Goal: Complete application form

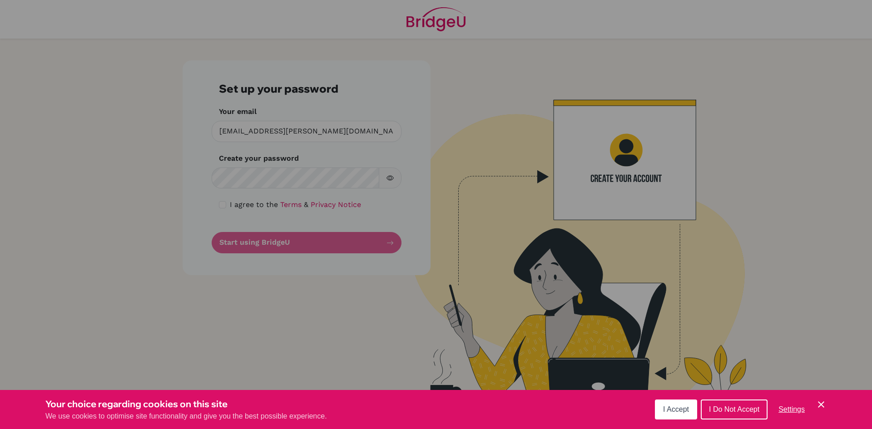
click at [241, 178] on div "Cookie Preferences" at bounding box center [436, 214] width 872 height 429
click at [247, 178] on div "Cookie Preferences" at bounding box center [436, 214] width 872 height 429
click at [274, 180] on div "Cookie Preferences" at bounding box center [436, 214] width 872 height 429
click at [271, 175] on div "Cookie Preferences" at bounding box center [436, 214] width 872 height 429
click at [273, 176] on div "Cookie Preferences" at bounding box center [436, 214] width 872 height 429
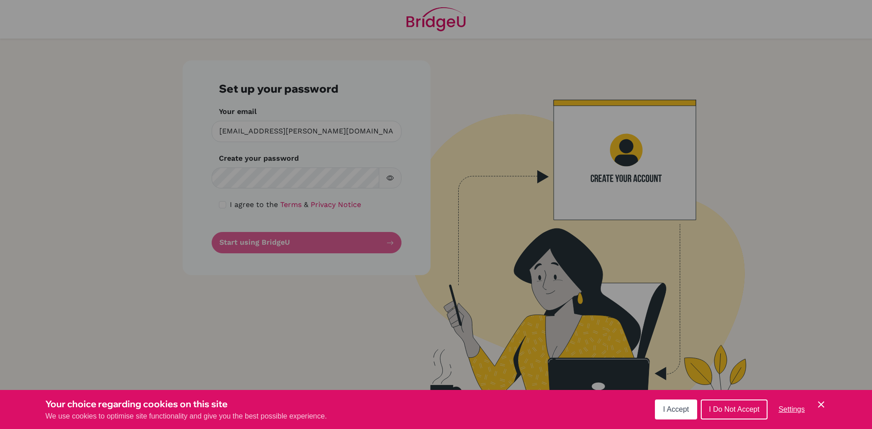
click at [302, 132] on div "Cookie Preferences" at bounding box center [436, 214] width 872 height 429
click at [302, 131] on div "Cookie Preferences" at bounding box center [436, 214] width 872 height 429
click at [313, 245] on div "Cookie Preferences" at bounding box center [436, 214] width 872 height 429
click at [683, 409] on span "I Accept" at bounding box center [676, 410] width 26 height 8
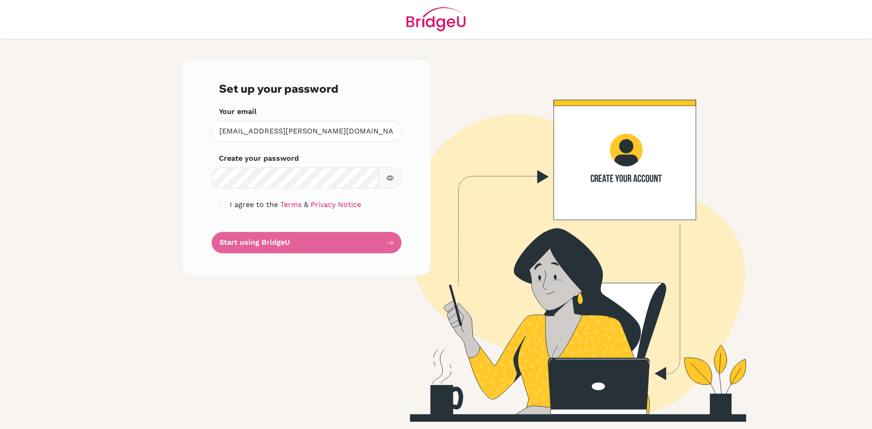
click at [388, 176] on icon "button" at bounding box center [389, 177] width 7 height 7
click at [226, 204] on input "checkbox" at bounding box center [222, 204] width 7 height 7
checkbox input "true"
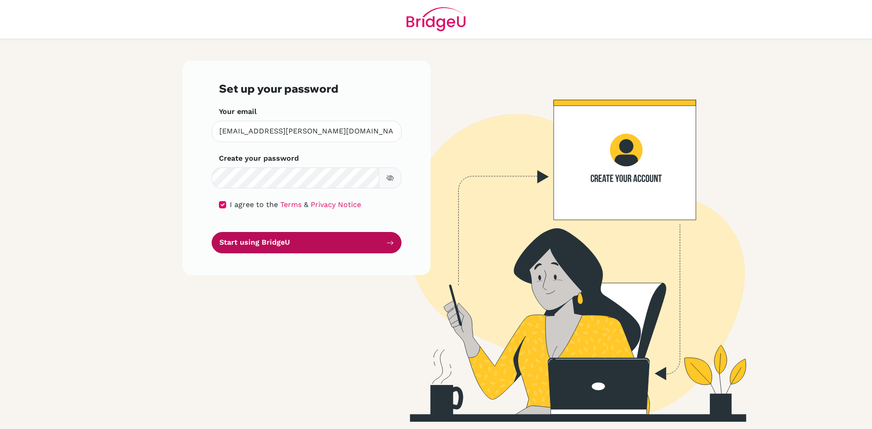
click at [267, 244] on button "Start using BridgeU" at bounding box center [307, 242] width 190 height 21
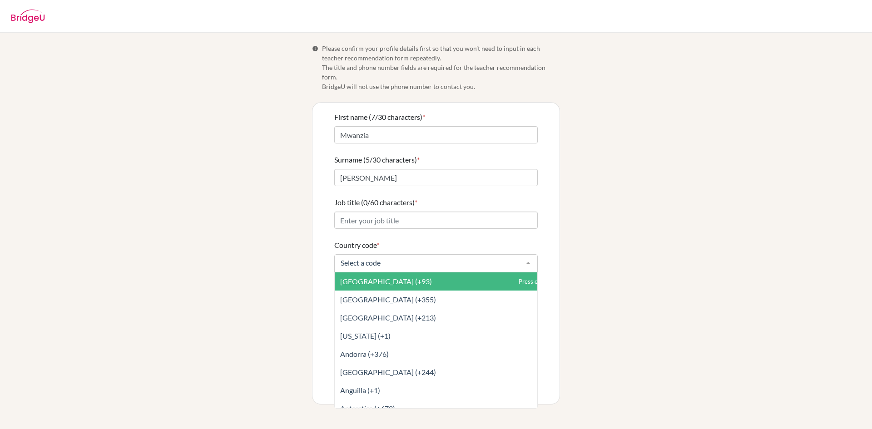
click at [389, 258] on input "Country code *" at bounding box center [428, 262] width 181 height 9
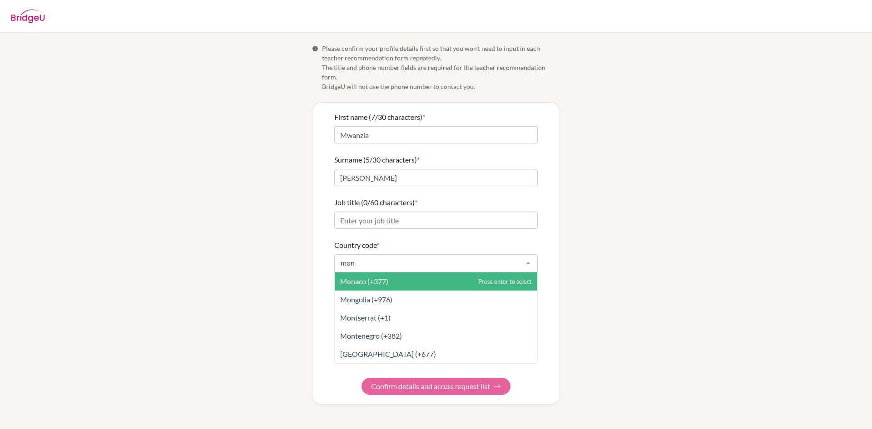
type input "mong"
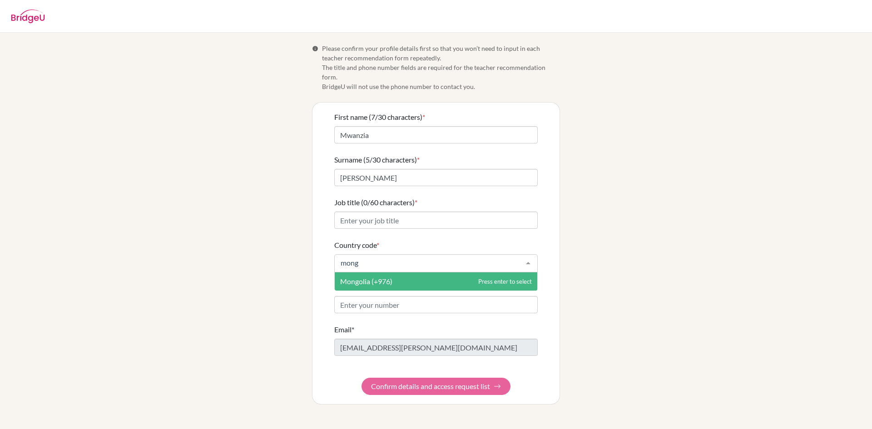
click at [375, 277] on span "Mongolia (+976)" at bounding box center [366, 281] width 52 height 9
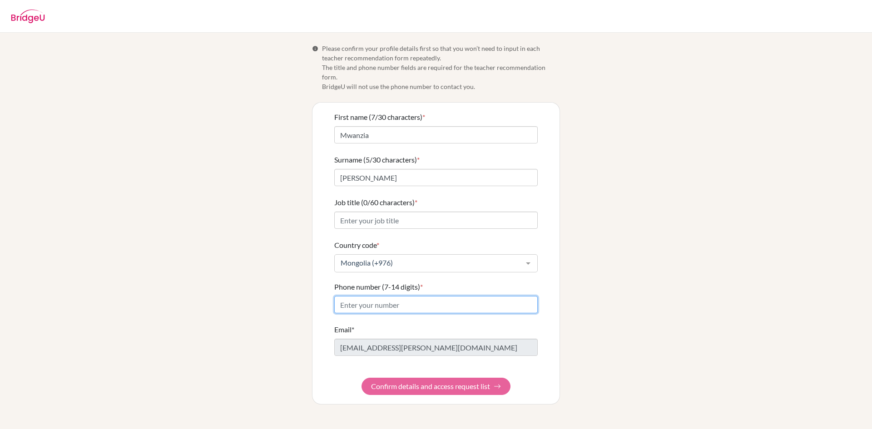
click at [357, 297] on input "Phone number (7-14 digits) *" at bounding box center [435, 304] width 203 height 17
type input "85383483"
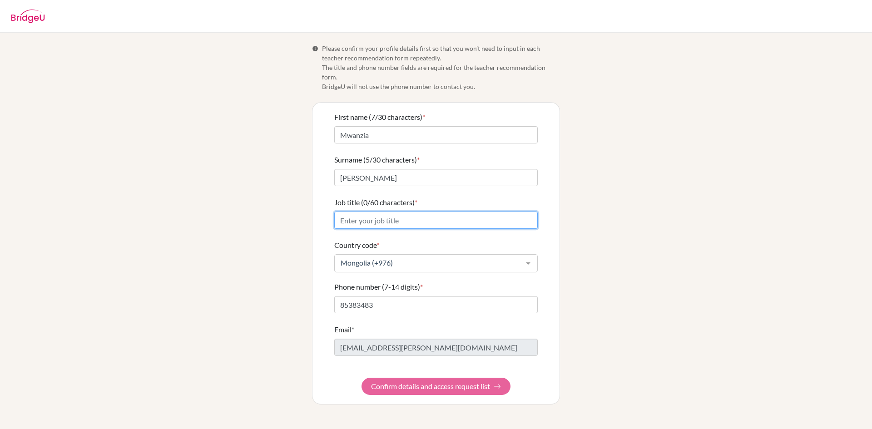
click at [356, 212] on input "Job title (0/60 characters) *" at bounding box center [435, 220] width 203 height 17
type input "T"
type input "High school Teacher of Art"
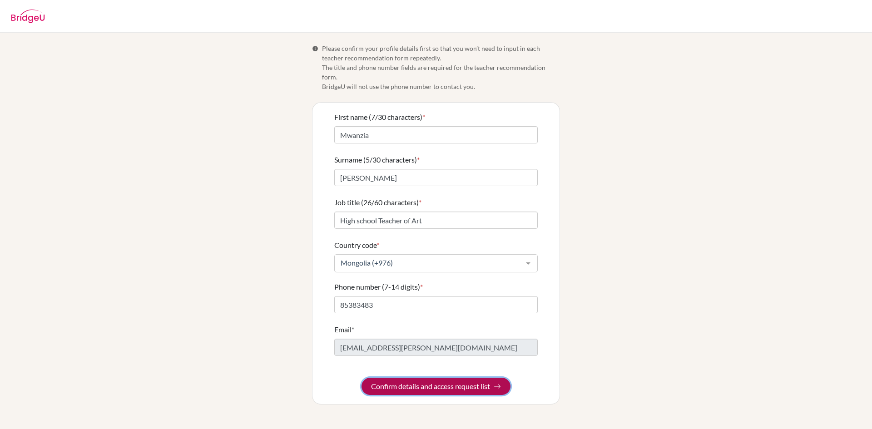
click at [433, 378] on button "Confirm details and access request list" at bounding box center [435, 386] width 149 height 17
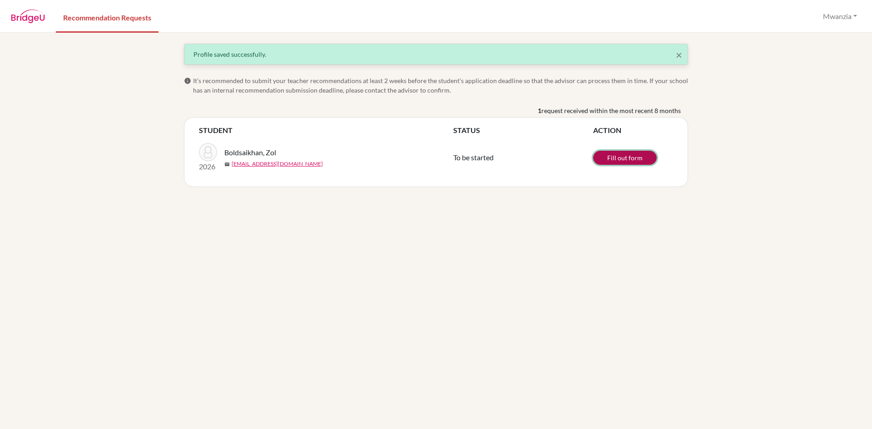
click at [632, 159] on link "Fill out form" at bounding box center [625, 158] width 64 height 14
